Goal: Obtain resource: Obtain resource

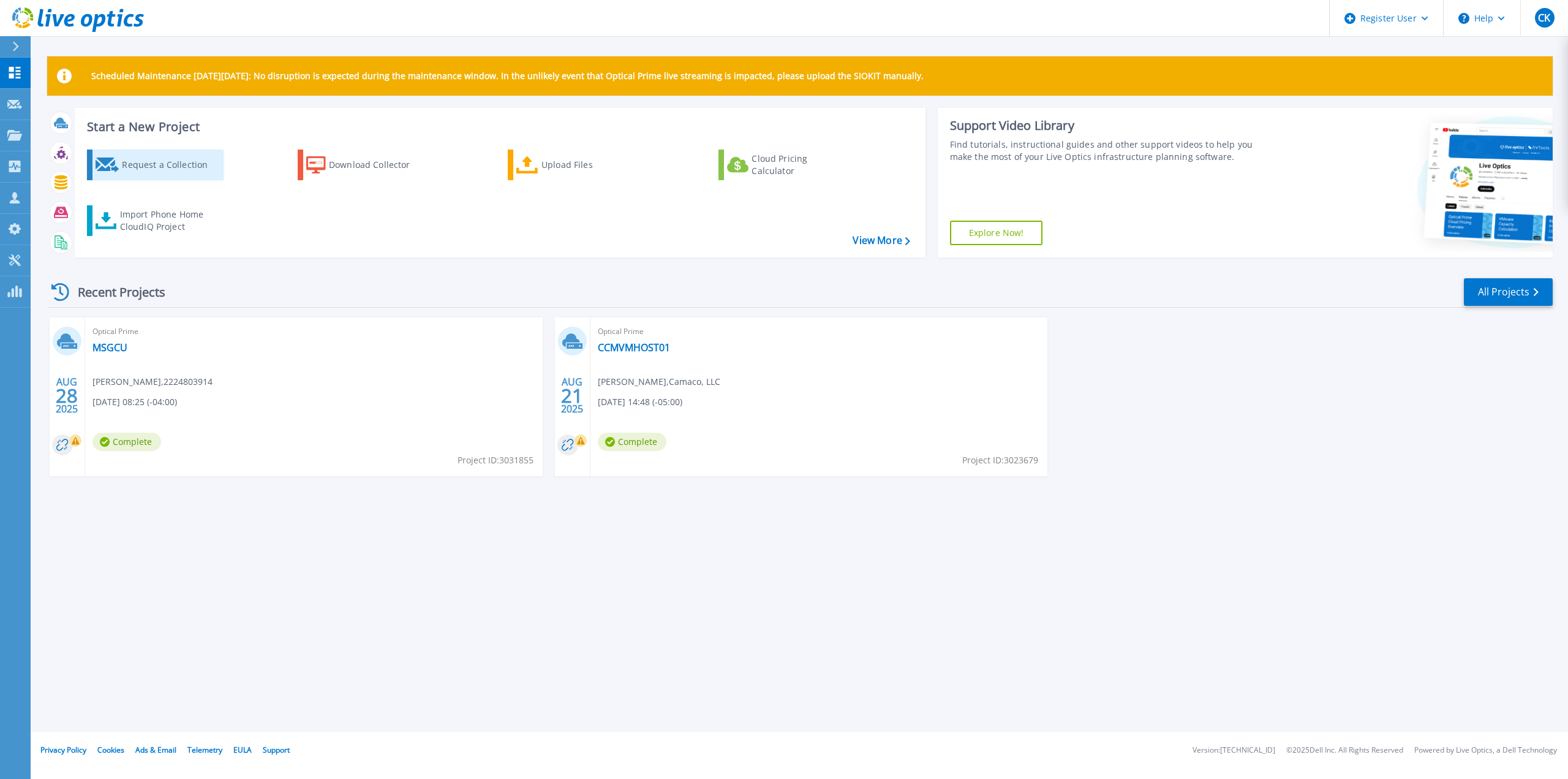
click at [177, 152] on div "Request a Collection" at bounding box center [171, 164] width 98 height 24
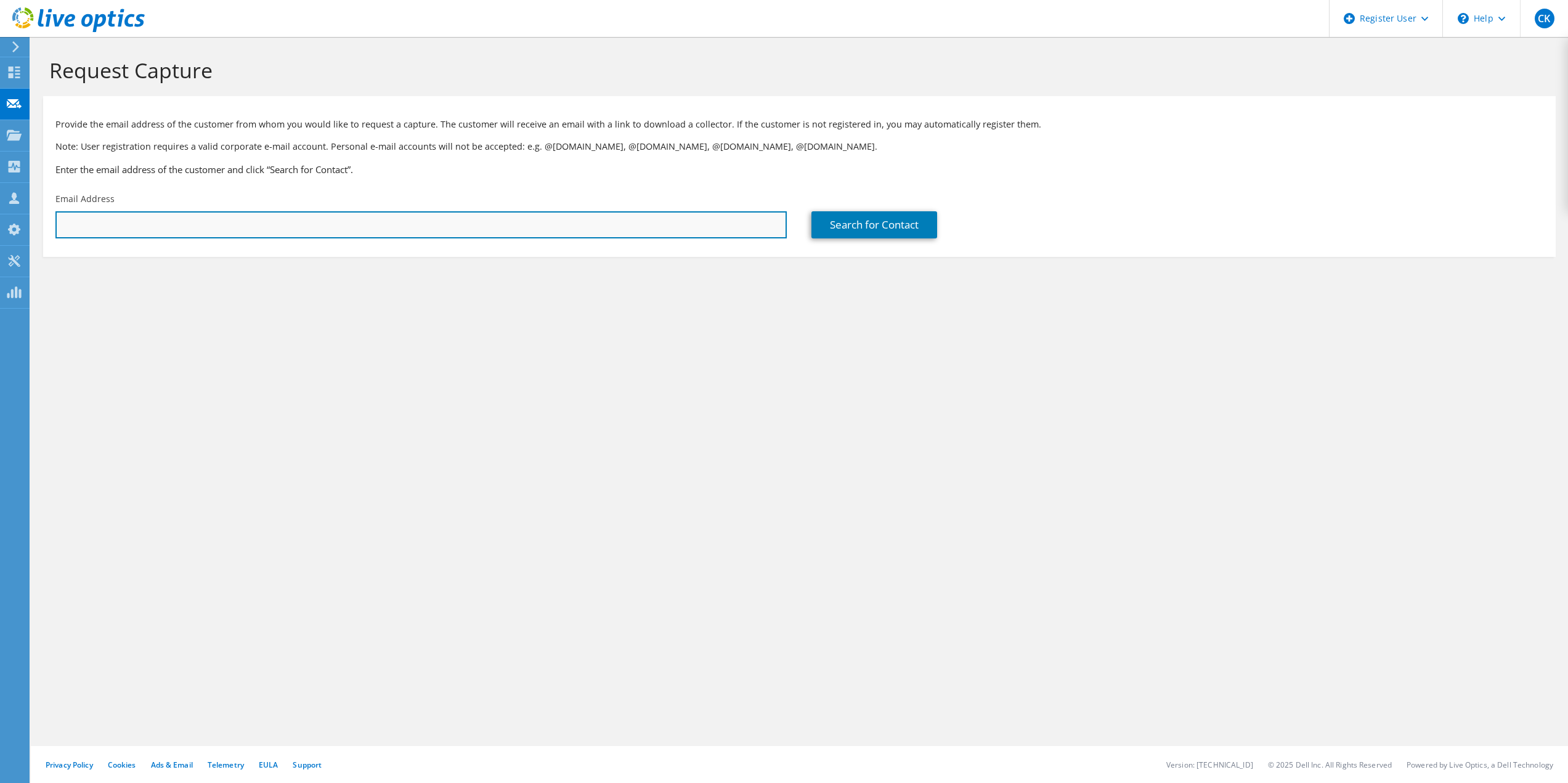
click at [445, 230] on input "text" at bounding box center [421, 225] width 731 height 27
paste input "ChrisGravlin@teamjdc.com"
type input "ChrisGravlin@teamjdc.com"
drag, startPoint x: 445, startPoint y: 230, endPoint x: 34, endPoint y: 242, distance: 411.2
click at [34, 242] on section "Request Capture Provide the email address of the customer from whom you would l…" at bounding box center [799, 177] width 1537 height 282
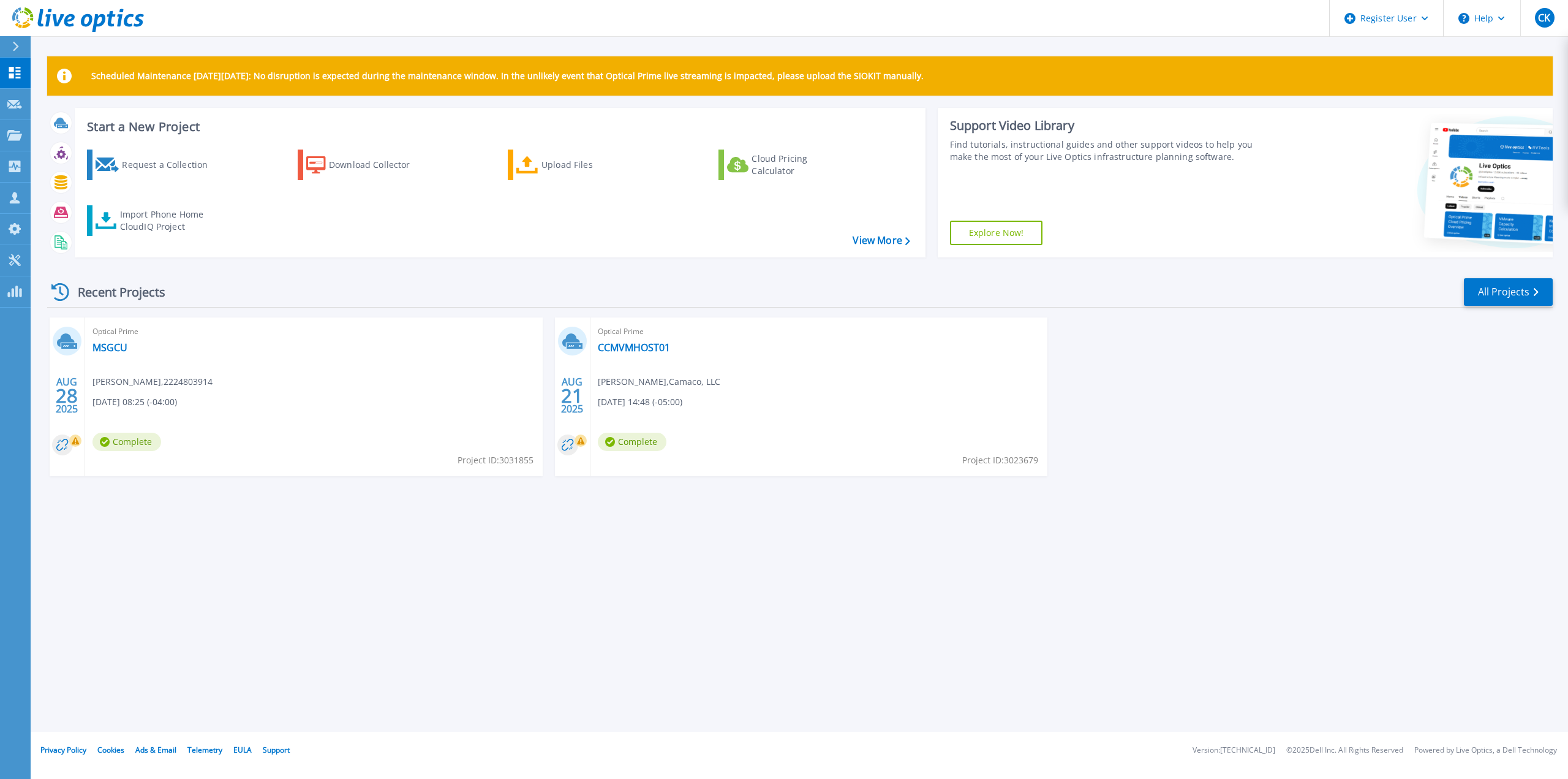
click at [246, 76] on p "Scheduled Maintenance on Monday 22nd September: No disruption is expected durin…" at bounding box center [508, 76] width 832 height 10
click at [1062, 428] on div "AUG 28 2025 Optical Prime MSGCU Curt Mayer , 2224803914 08/28/2025, 08:25 (-04:…" at bounding box center [795, 409] width 1515 height 183
